Goal: Task Accomplishment & Management: Complete application form

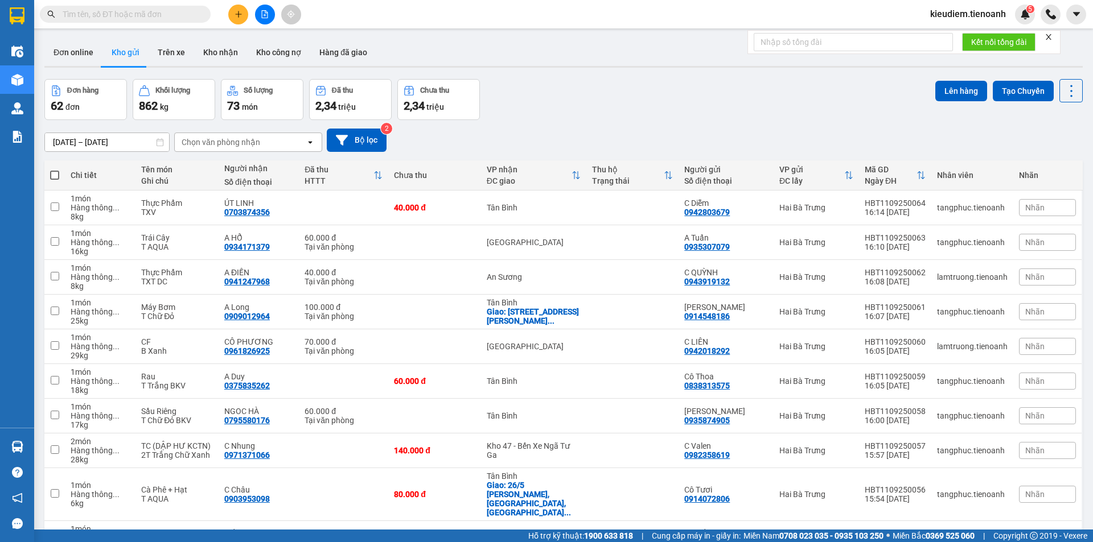
click at [102, 13] on input "text" at bounding box center [130, 14] width 134 height 13
click at [199, 13] on span at bounding box center [125, 14] width 171 height 17
click at [159, 13] on input "text" at bounding box center [130, 14] width 134 height 13
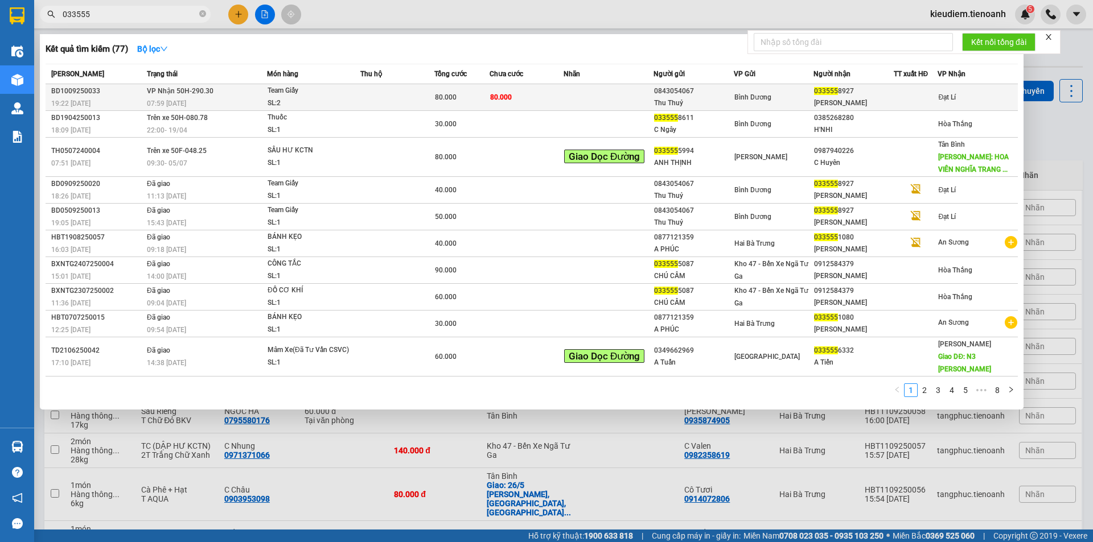
type input "033555"
click at [228, 101] on div "07:59 - 11/09" at bounding box center [207, 103] width 120 height 13
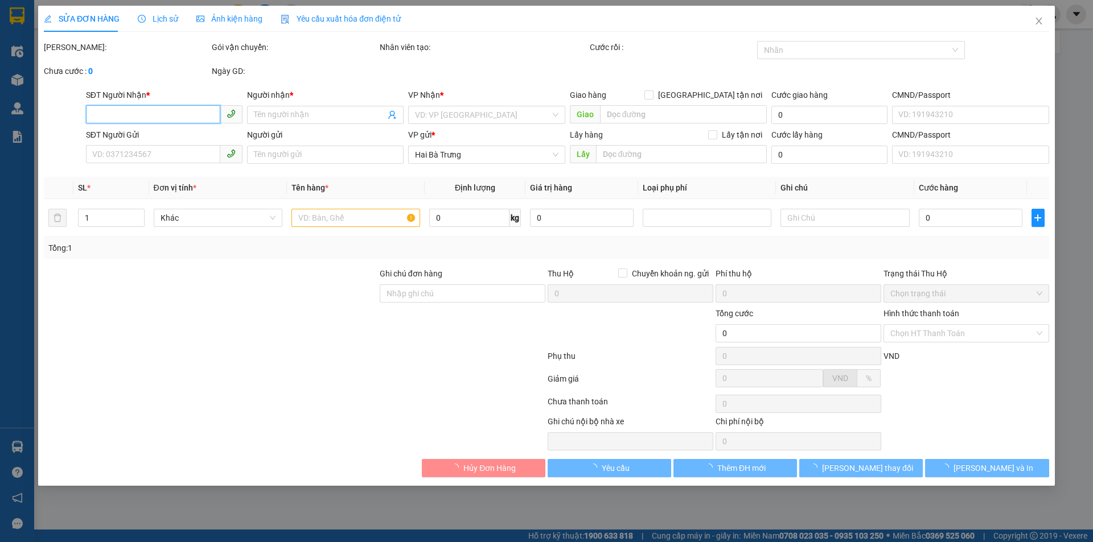
type input "0335558927"
type input "C Linh"
type input "0843054067"
type input "Thu Thuỷ"
type input "80.000"
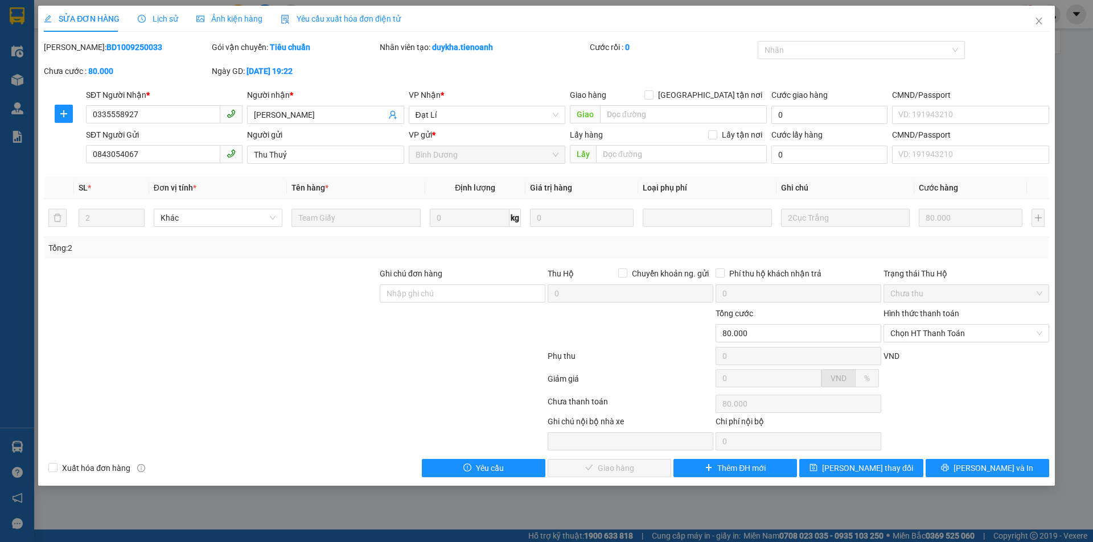
click at [521, 359] on div at bounding box center [295, 358] width 504 height 23
click at [919, 332] on span "Chọn HT Thanh Toán" at bounding box center [966, 333] width 152 height 17
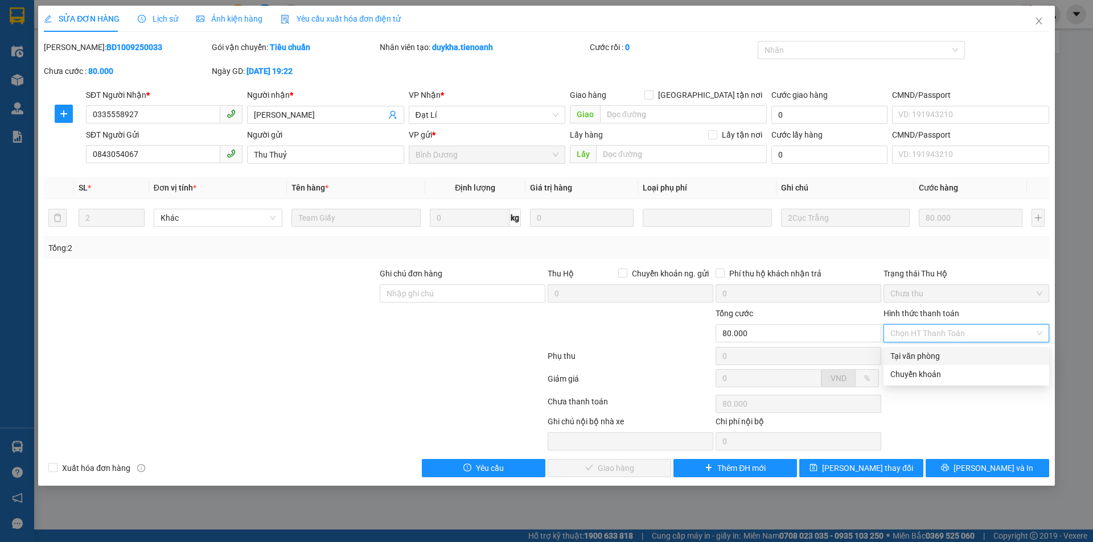
click at [923, 358] on div "Tại văn phòng" at bounding box center [966, 356] width 152 height 13
type input "0"
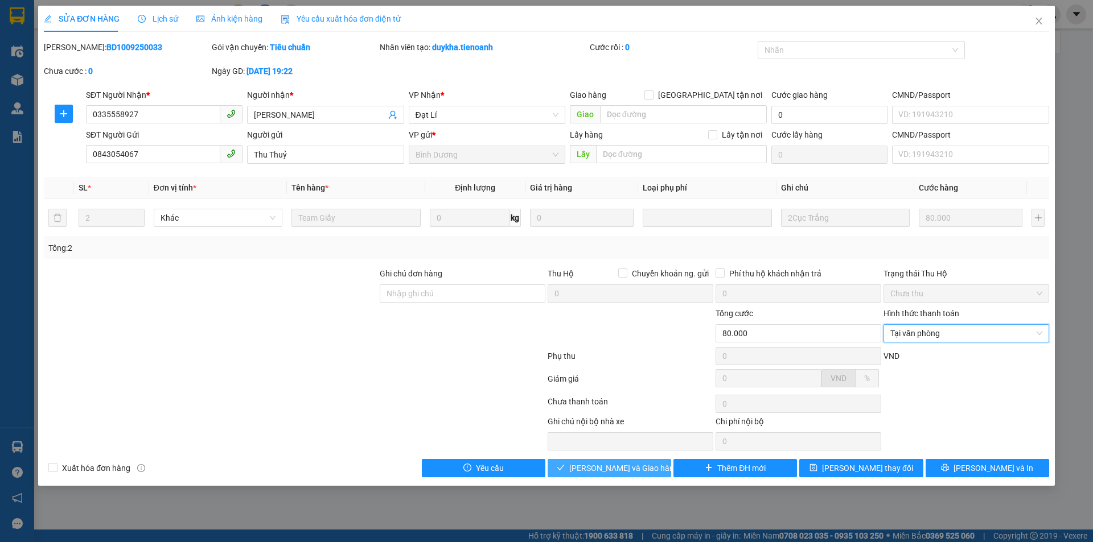
click at [582, 466] on button "Lưu và Giao hàng" at bounding box center [610, 468] width 124 height 18
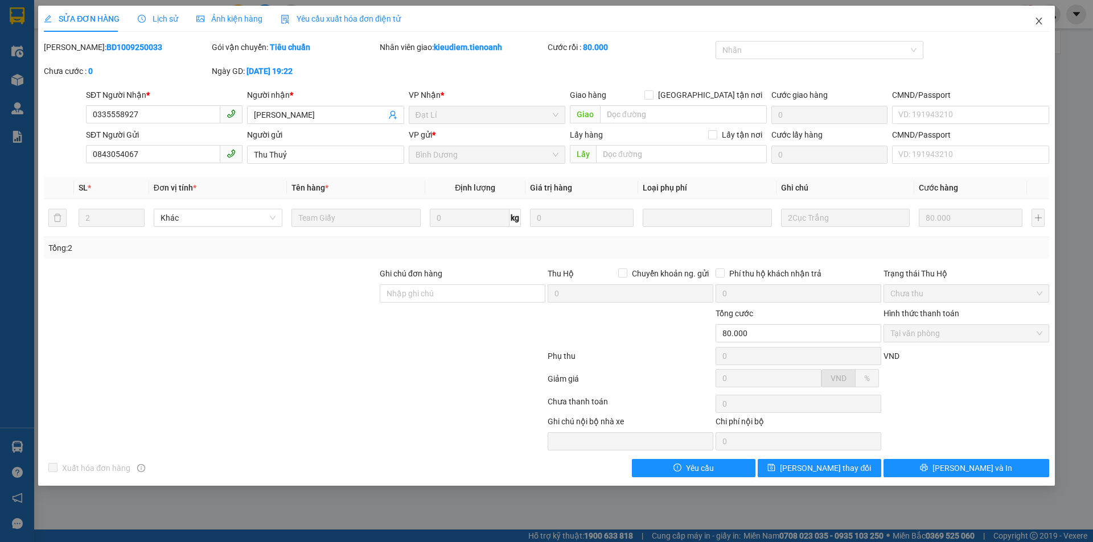
click at [1039, 18] on icon "close" at bounding box center [1038, 21] width 9 height 9
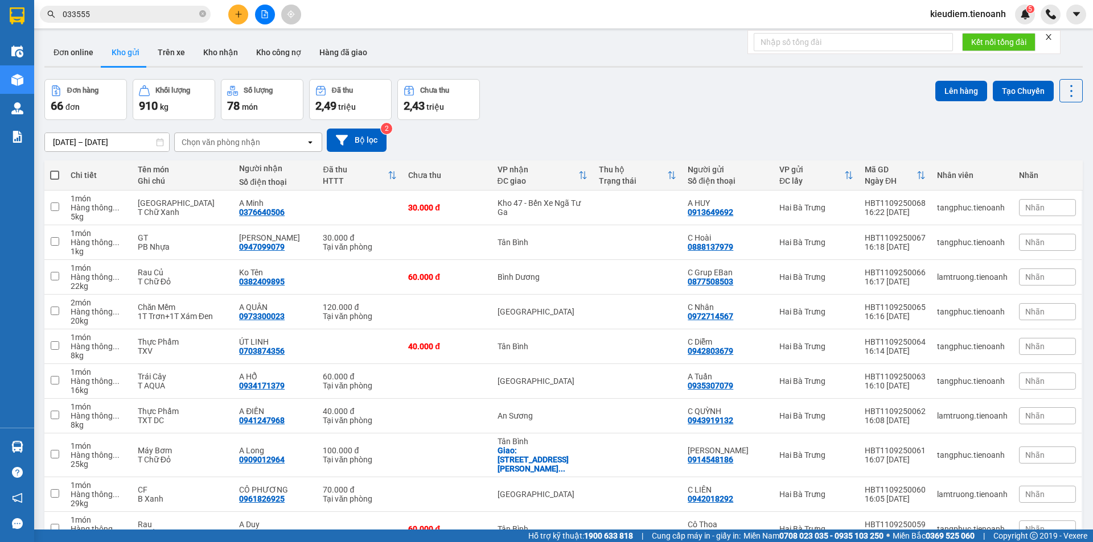
click at [615, 111] on div "Đơn hàng 66 đơn Khối lượng 910 kg Số lượng 78 món Đã thu 2,49 triệu Chưa thu 2,…" at bounding box center [563, 99] width 1038 height 41
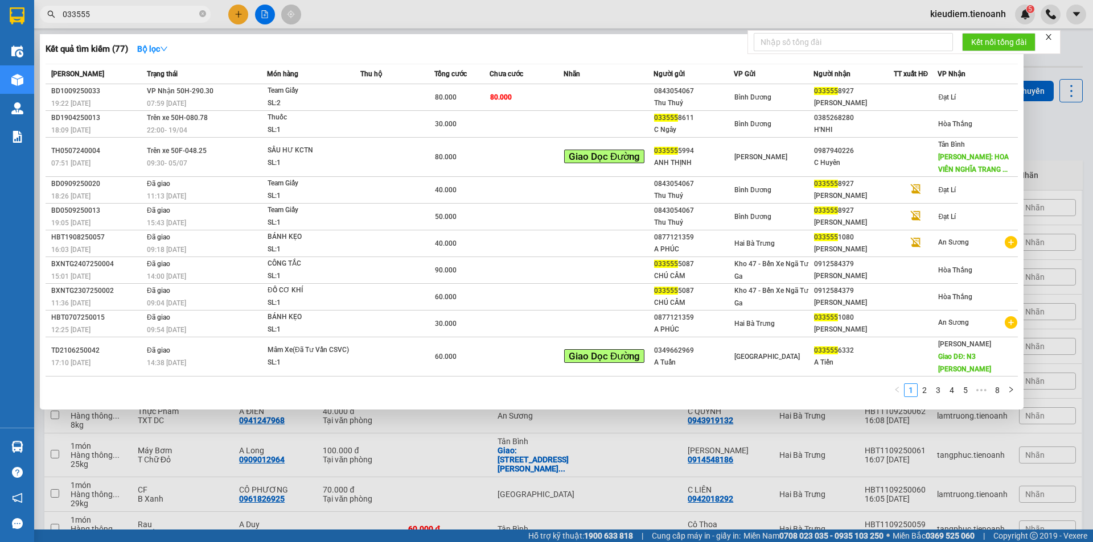
click at [191, 7] on span "033555" at bounding box center [125, 14] width 171 height 17
click at [183, 93] on span "VP Nhận 50H-290.30" at bounding box center [180, 91] width 67 height 8
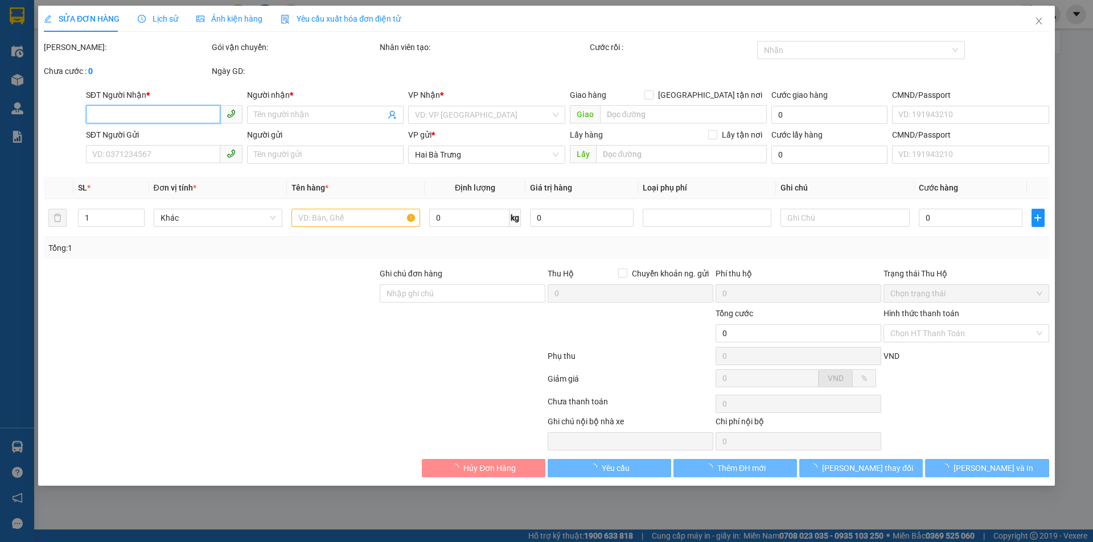
type input "0335558927"
type input "C Linh"
type input "0843054067"
type input "Thu Thuỷ"
type input "80.000"
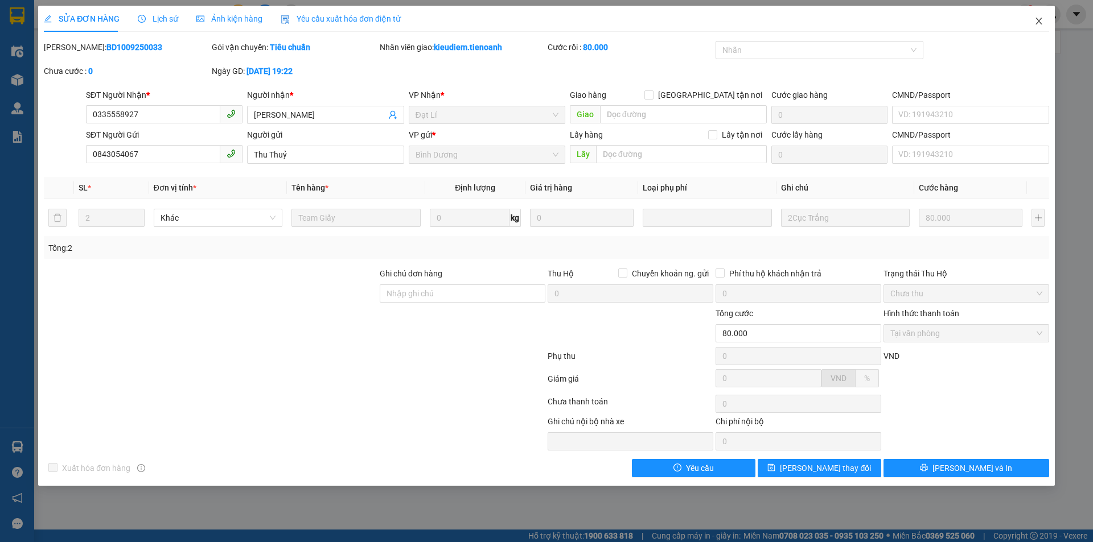
click at [1042, 24] on icon "close" at bounding box center [1038, 21] width 9 height 9
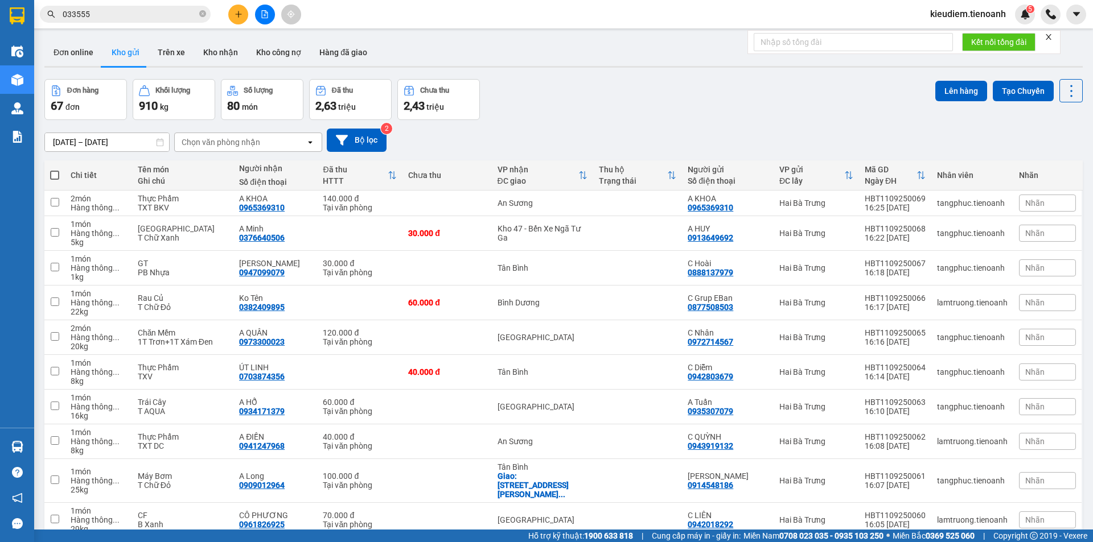
click at [203, 17] on icon "close-circle" at bounding box center [202, 13] width 7 height 7
